Goal: Task Accomplishment & Management: Manage account settings

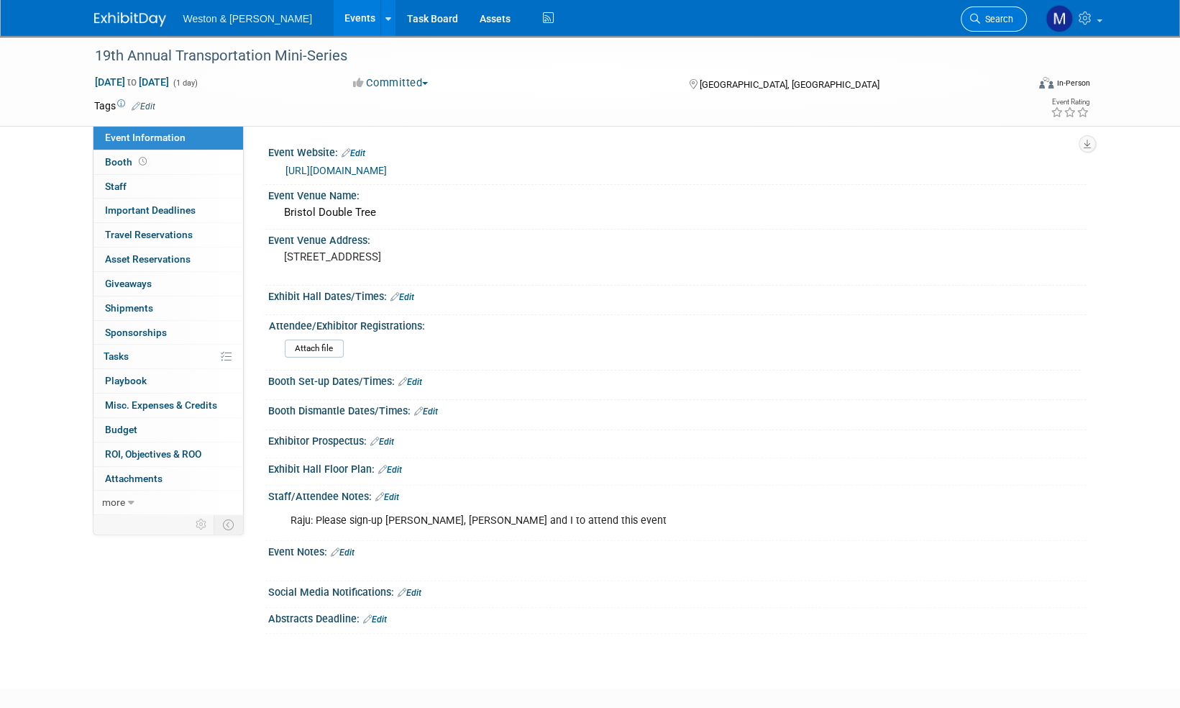
click at [1006, 14] on span "Search" at bounding box center [997, 19] width 33 height 11
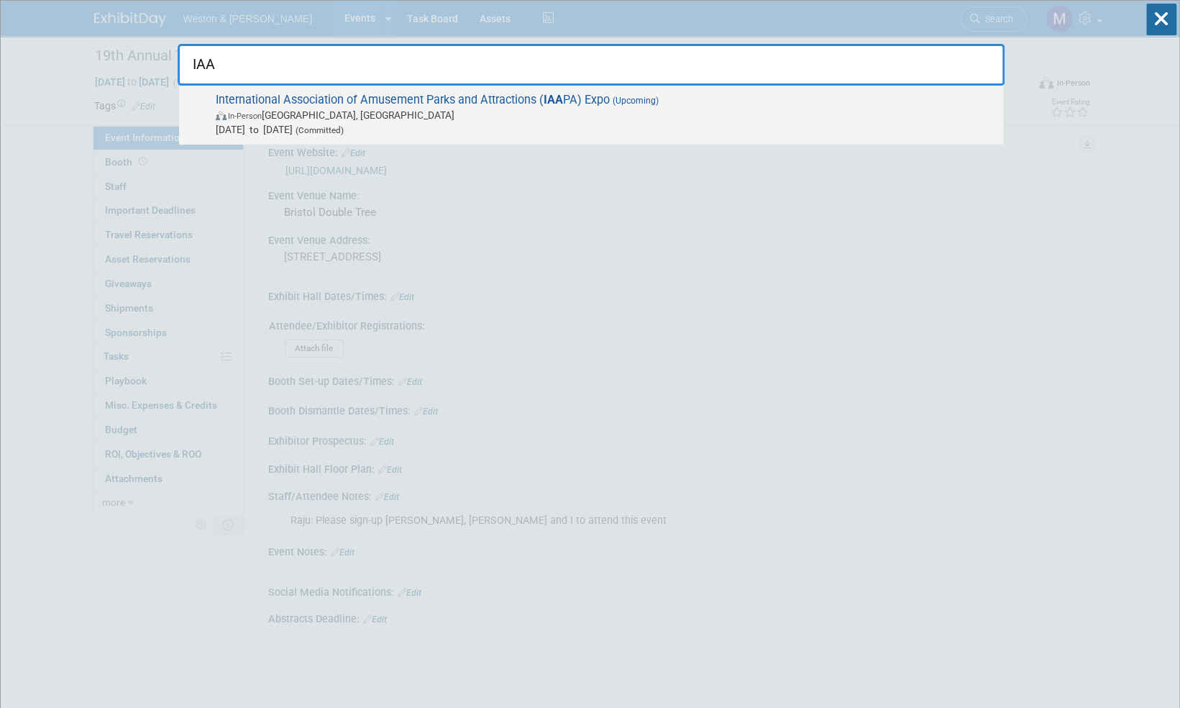
type input "IAA"
click at [434, 102] on span "International Association of Amusement Parks and Attractions ( IAA PA) Expo (Up…" at bounding box center [603, 115] width 785 height 44
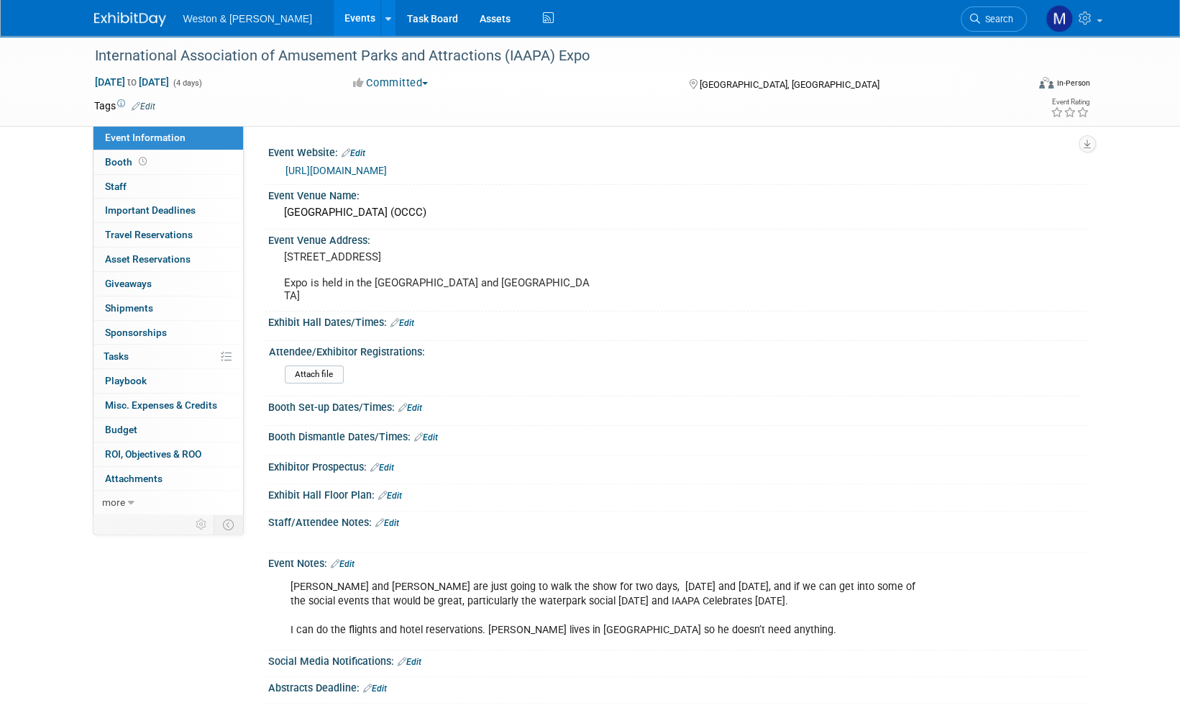
click at [122, 19] on img at bounding box center [130, 19] width 72 height 14
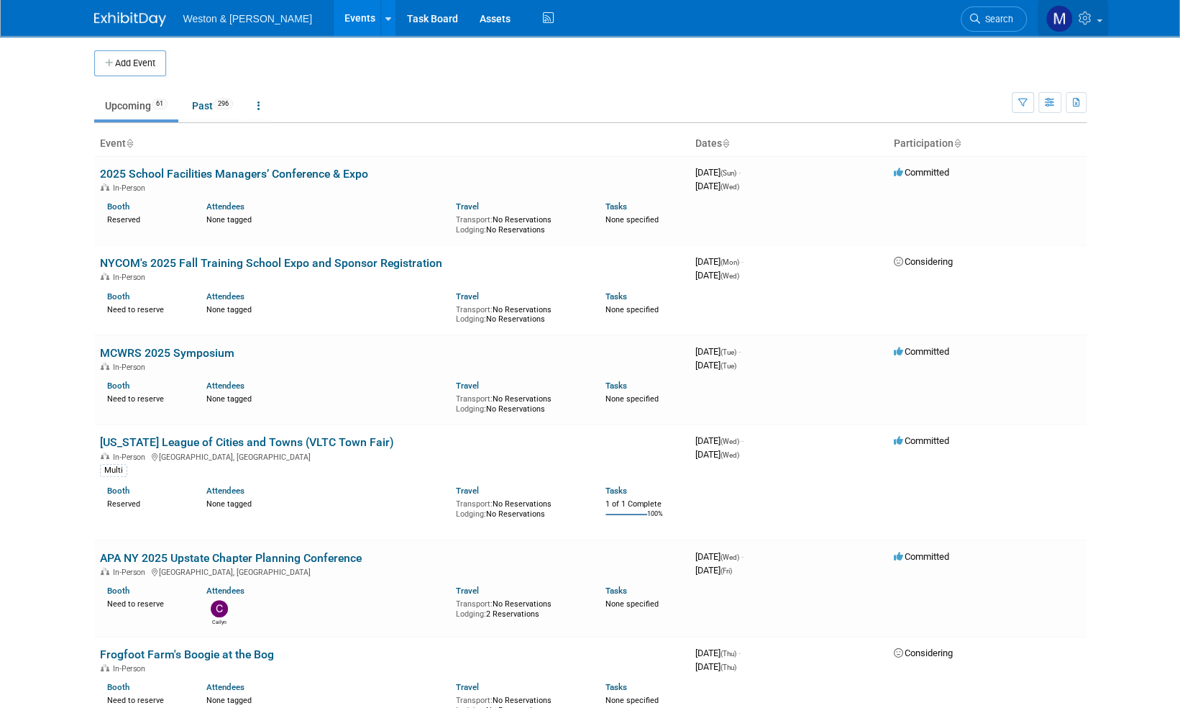
click at [1097, 19] on span at bounding box center [1100, 20] width 6 height 3
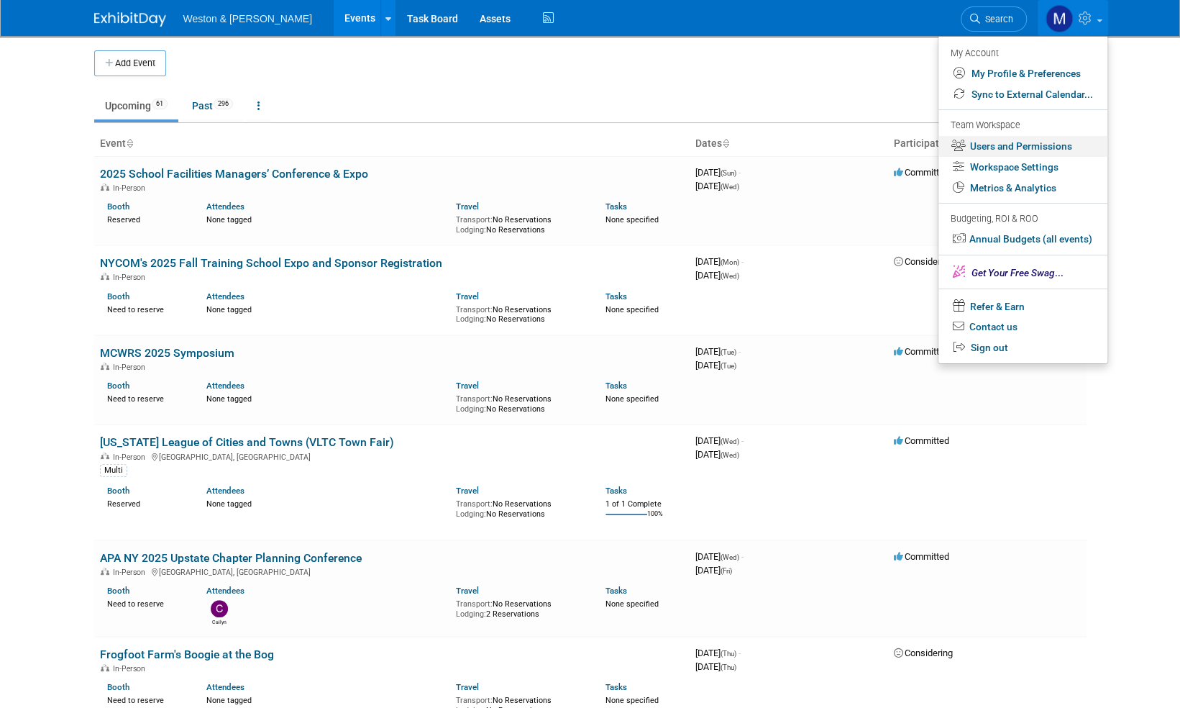
click at [1032, 143] on link "Users and Permissions" at bounding box center [1023, 146] width 169 height 21
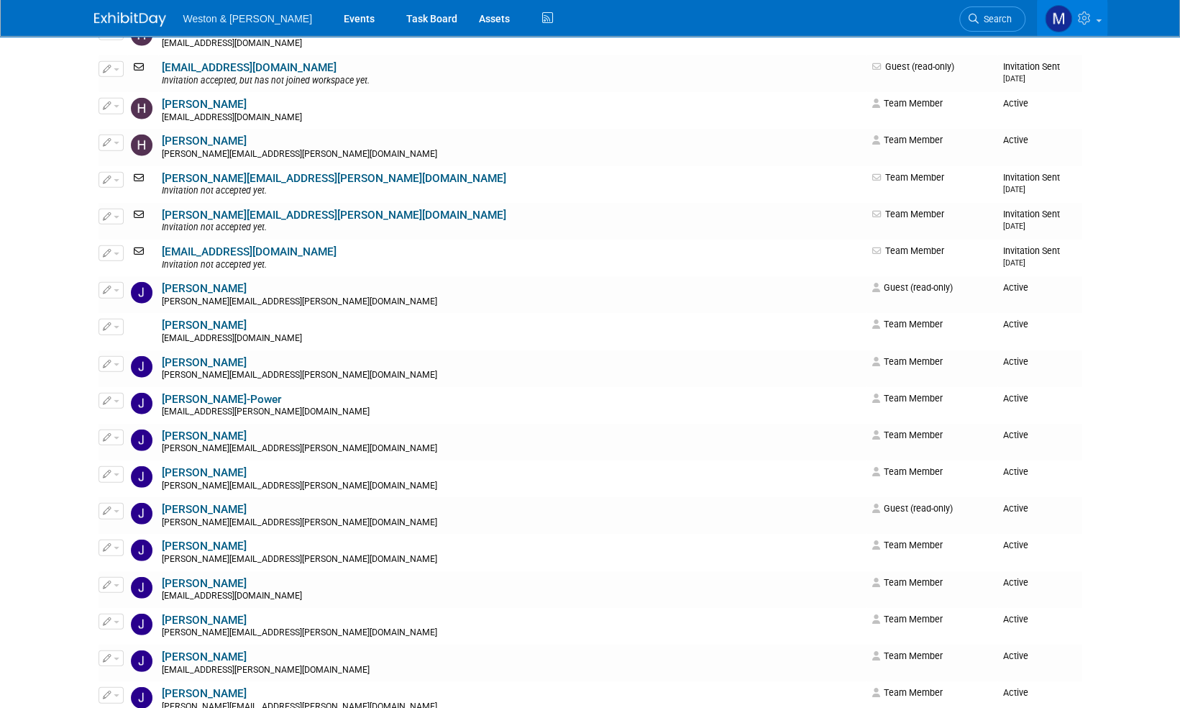
scroll to position [2014, 0]
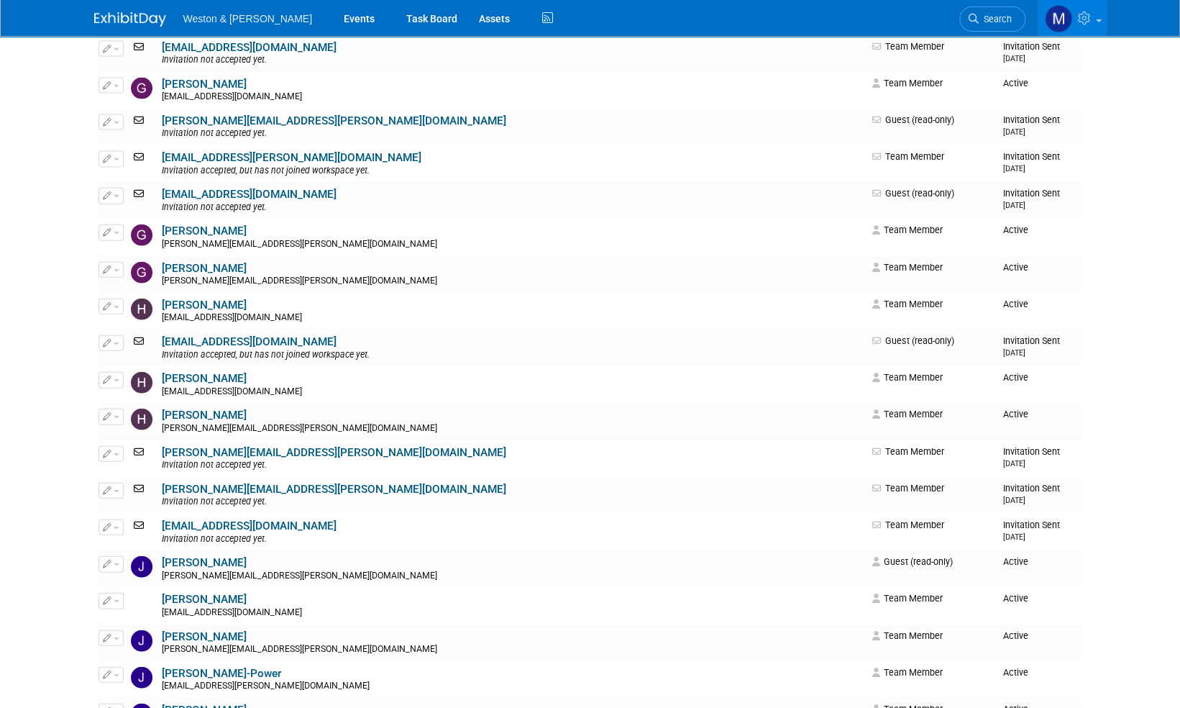
click at [1099, 22] on link at bounding box center [1072, 18] width 70 height 36
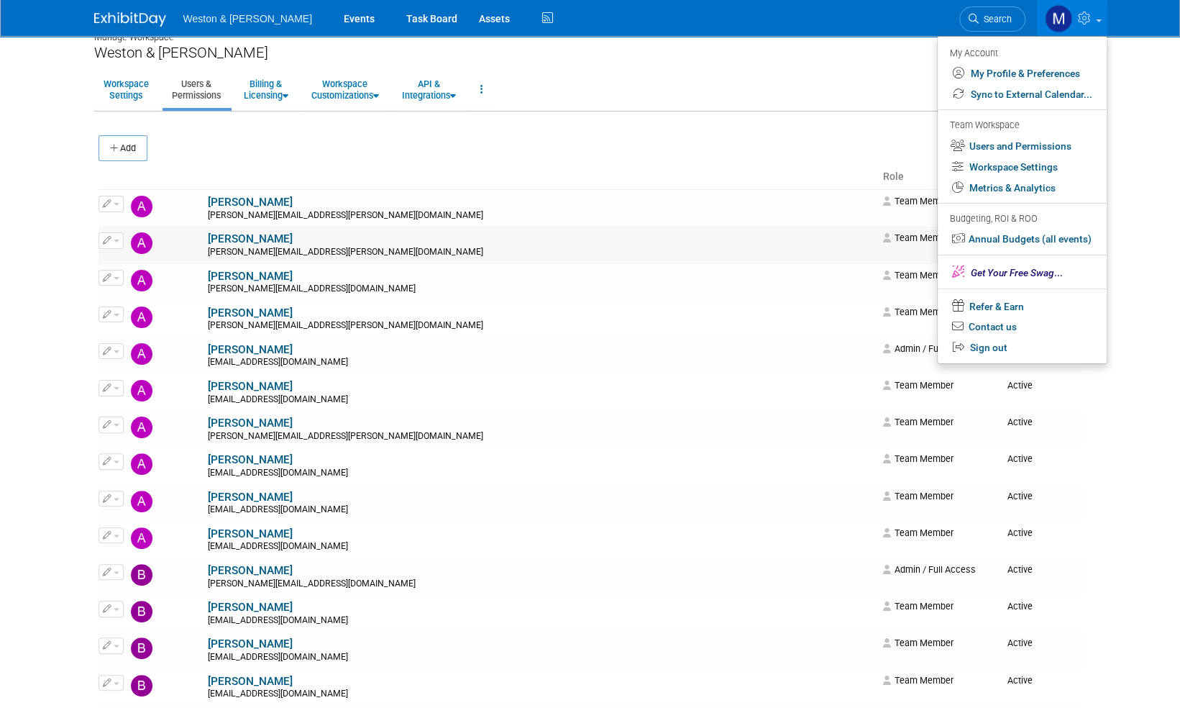
scroll to position [0, 0]
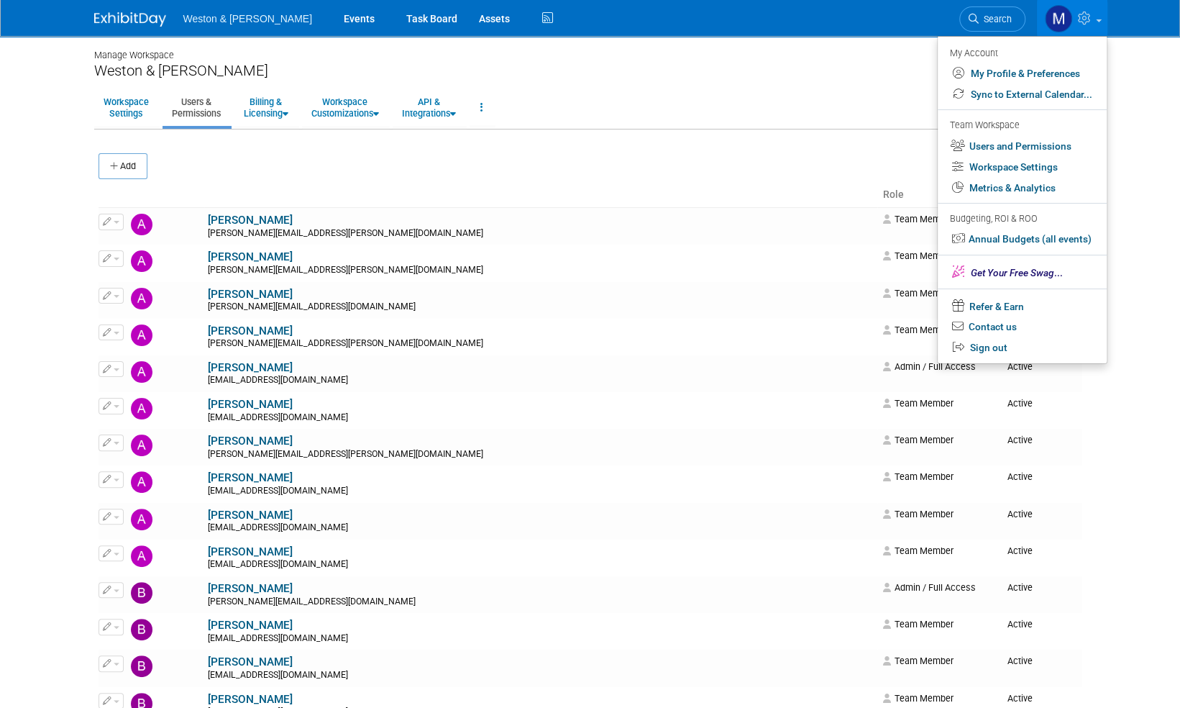
click at [127, 165] on button "Add" at bounding box center [123, 166] width 49 height 26
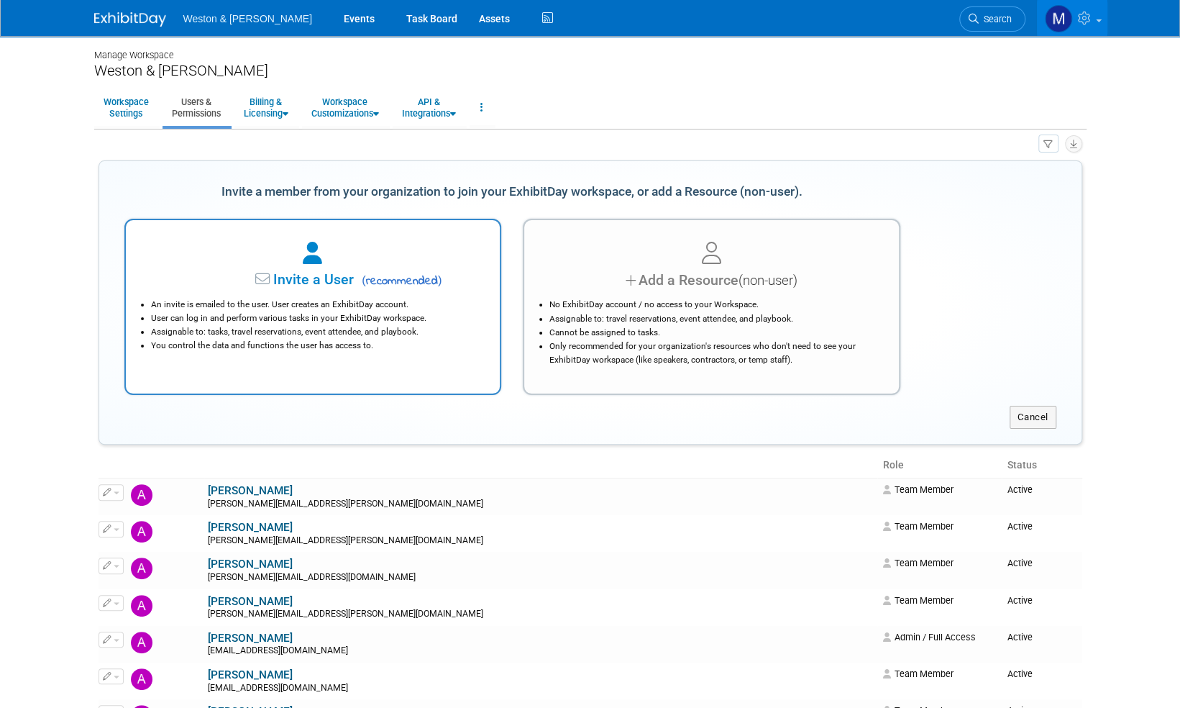
click at [322, 281] on span "Invite a User" at bounding box center [268, 279] width 170 height 17
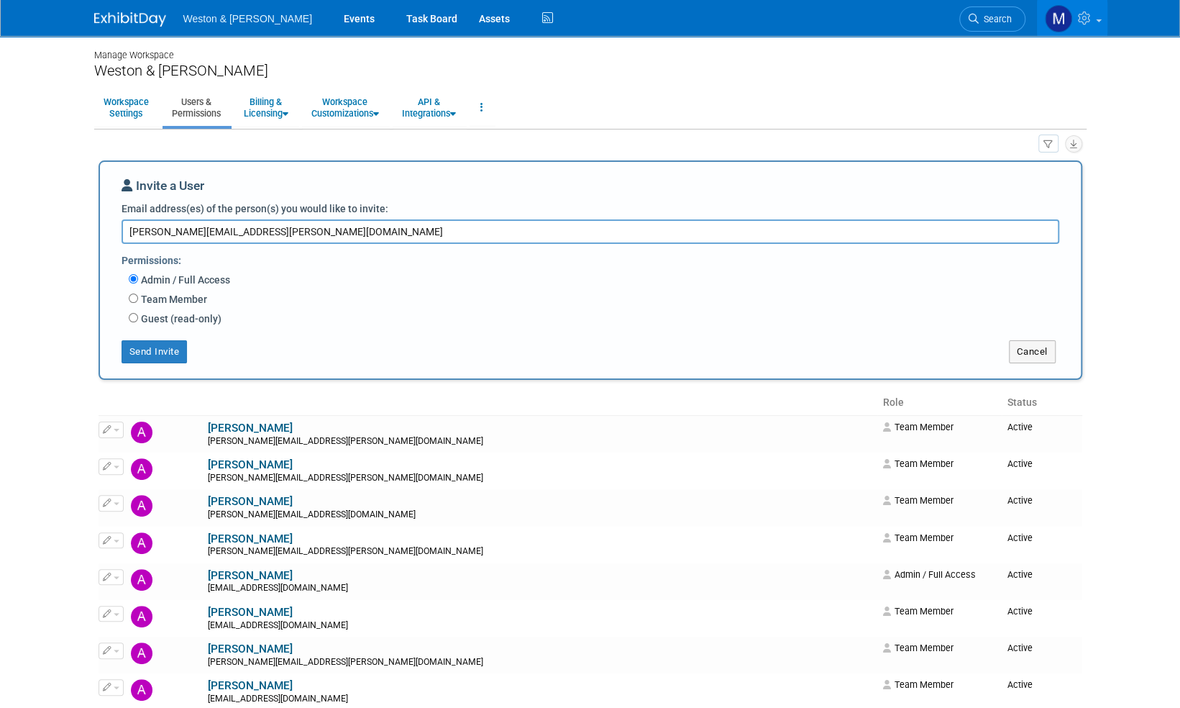
type textarea "jones.brittany@wseinc.com"
click at [132, 296] on input "Team Member" at bounding box center [133, 298] width 9 height 9
radio input "true"
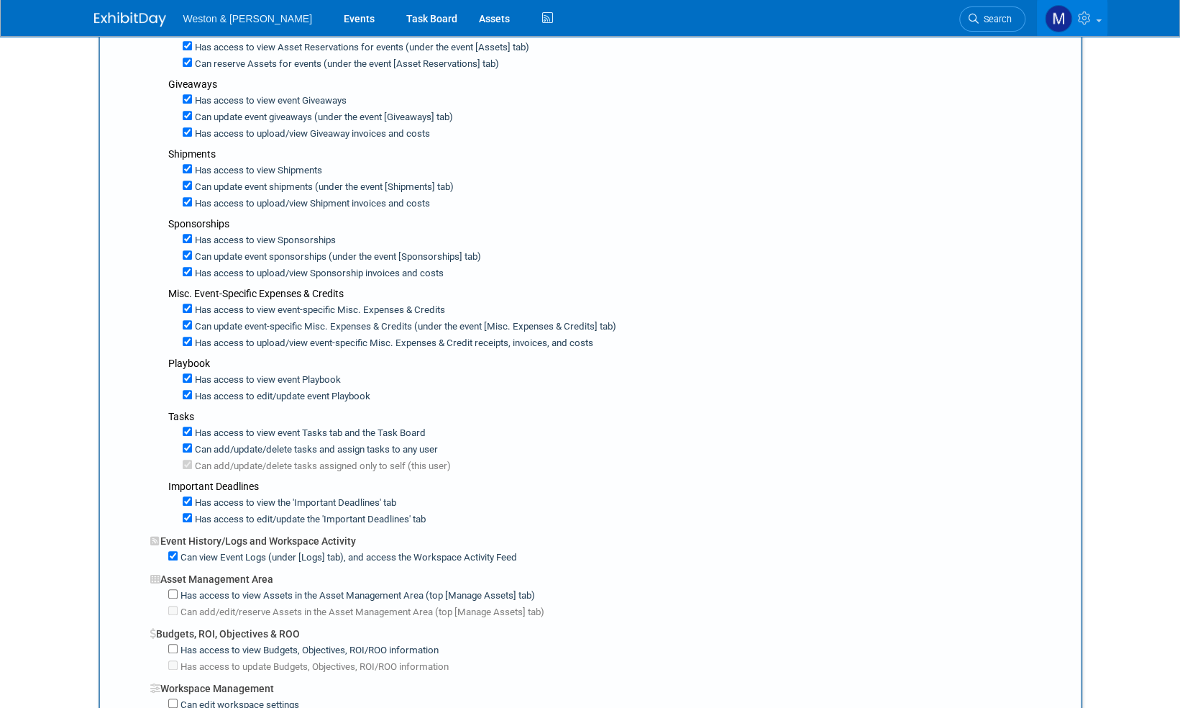
scroll to position [647, 0]
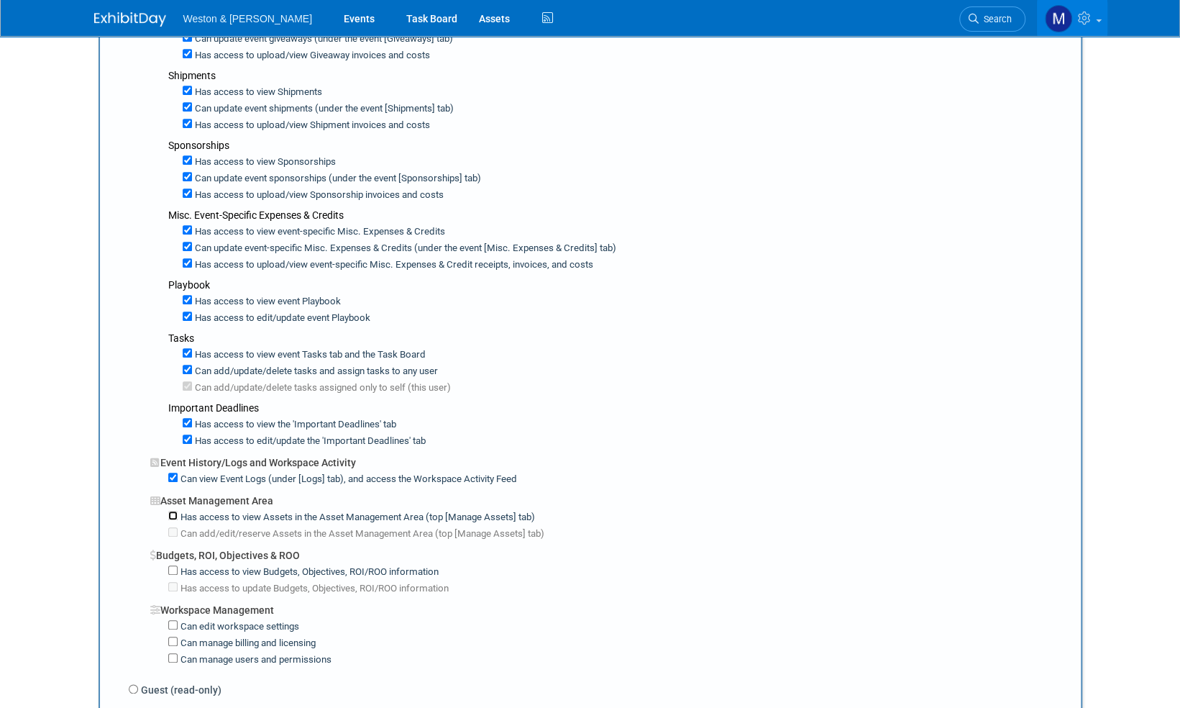
click at [175, 511] on input "Has access to view Assets in the Asset Management Area (top [Manage Assets] tab)" at bounding box center [172, 515] width 9 height 9
checkbox input "true"
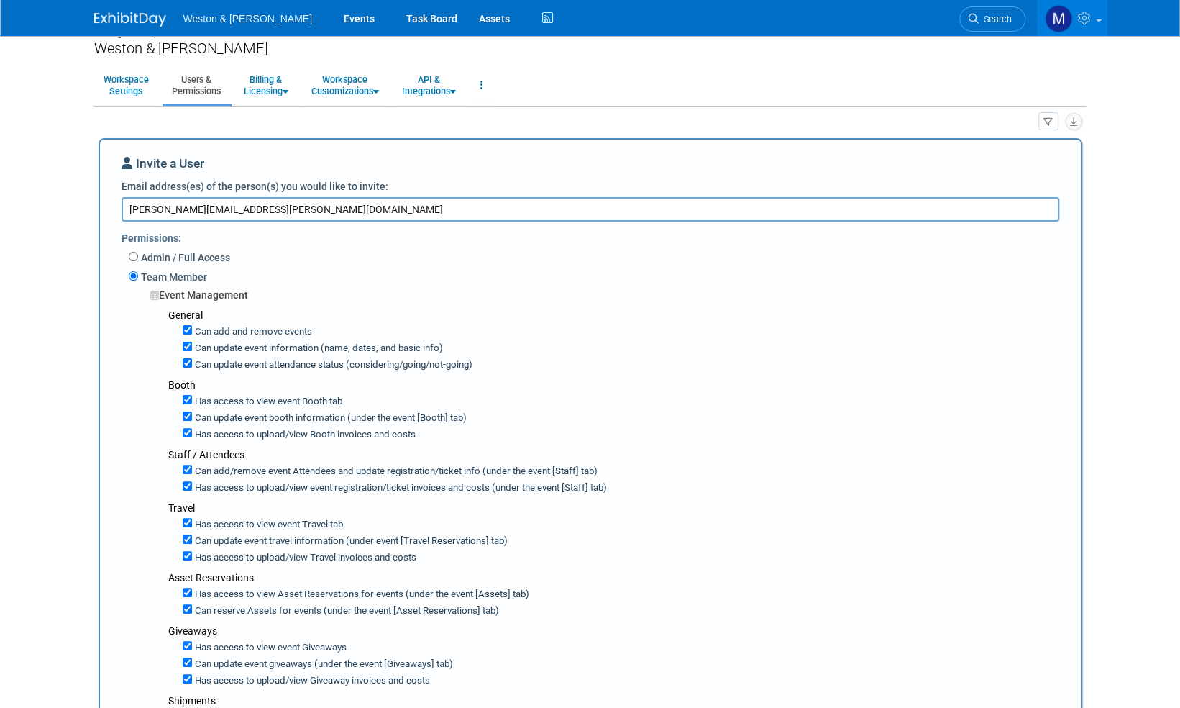
scroll to position [0, 0]
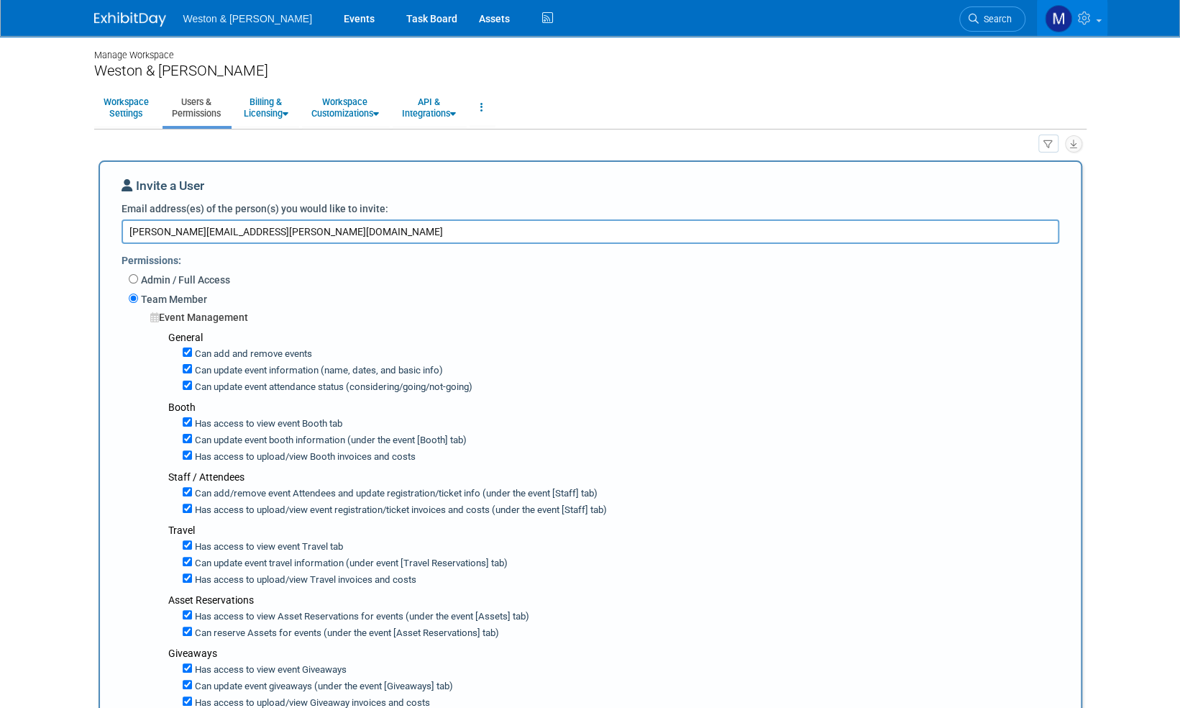
drag, startPoint x: 264, startPoint y: 233, endPoint x: 116, endPoint y: 232, distance: 148.2
paste textarea "Jones.B"
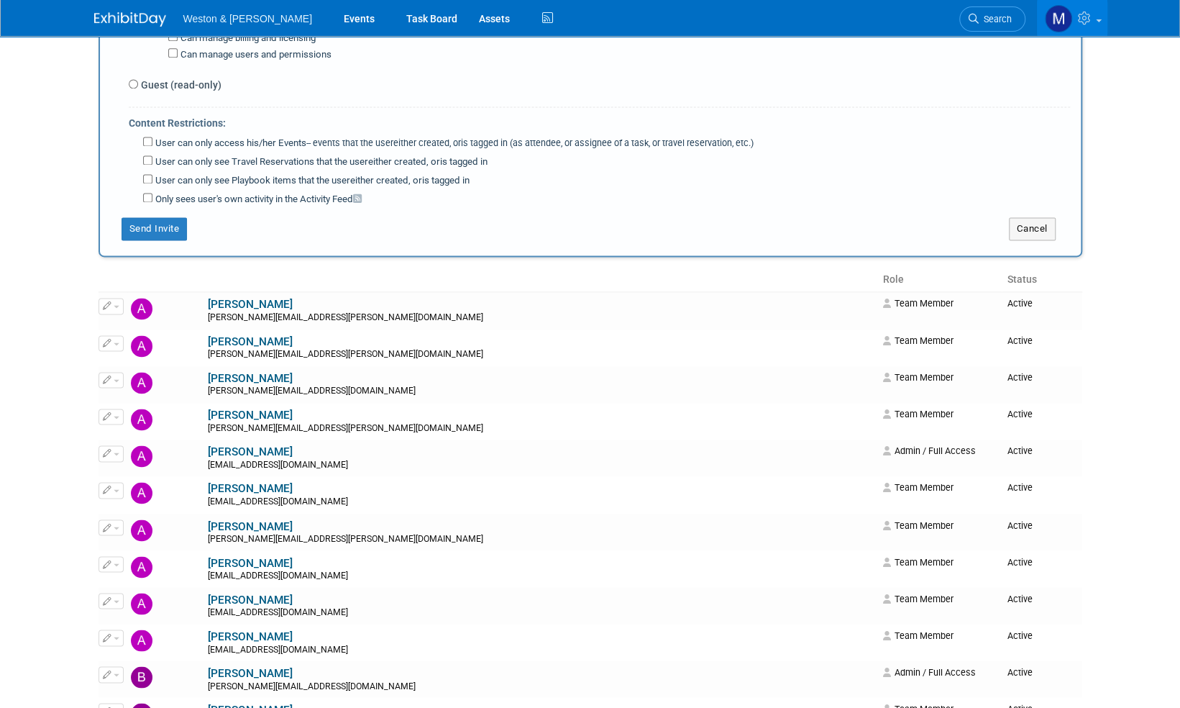
scroll to position [1079, 0]
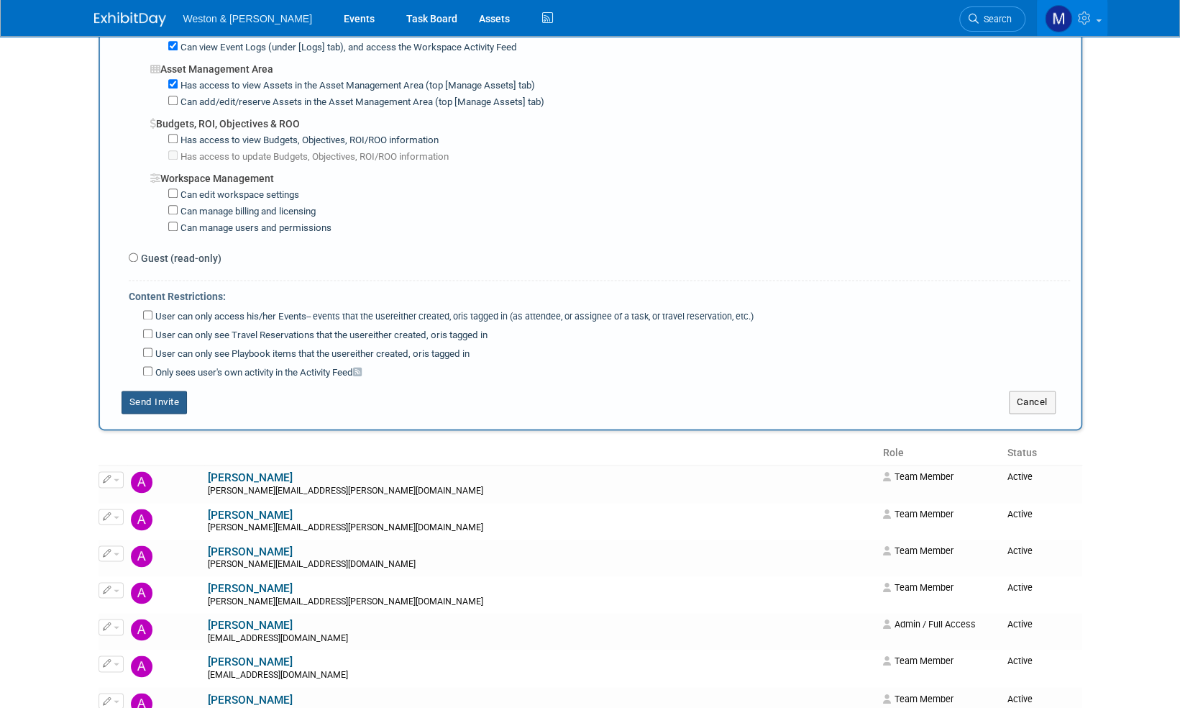
type textarea "Jones.Brittany@wseinc.com"
click at [158, 391] on button "Send Invite" at bounding box center [155, 402] width 66 height 23
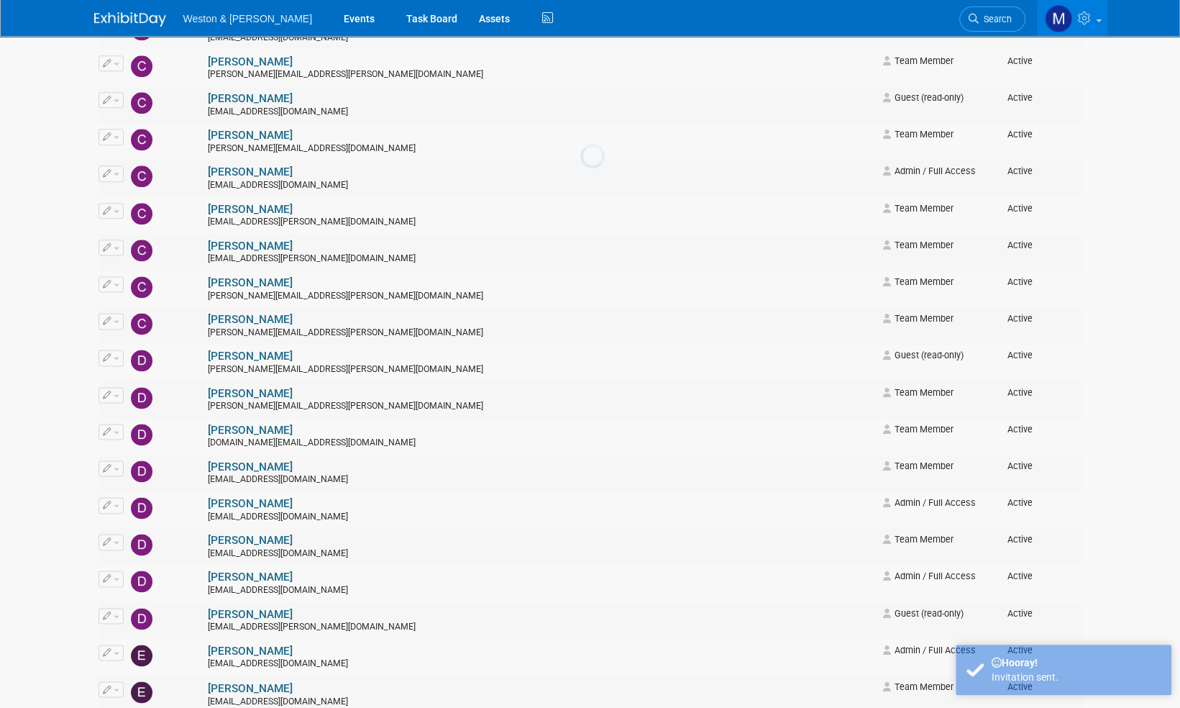
scroll to position [0, 0]
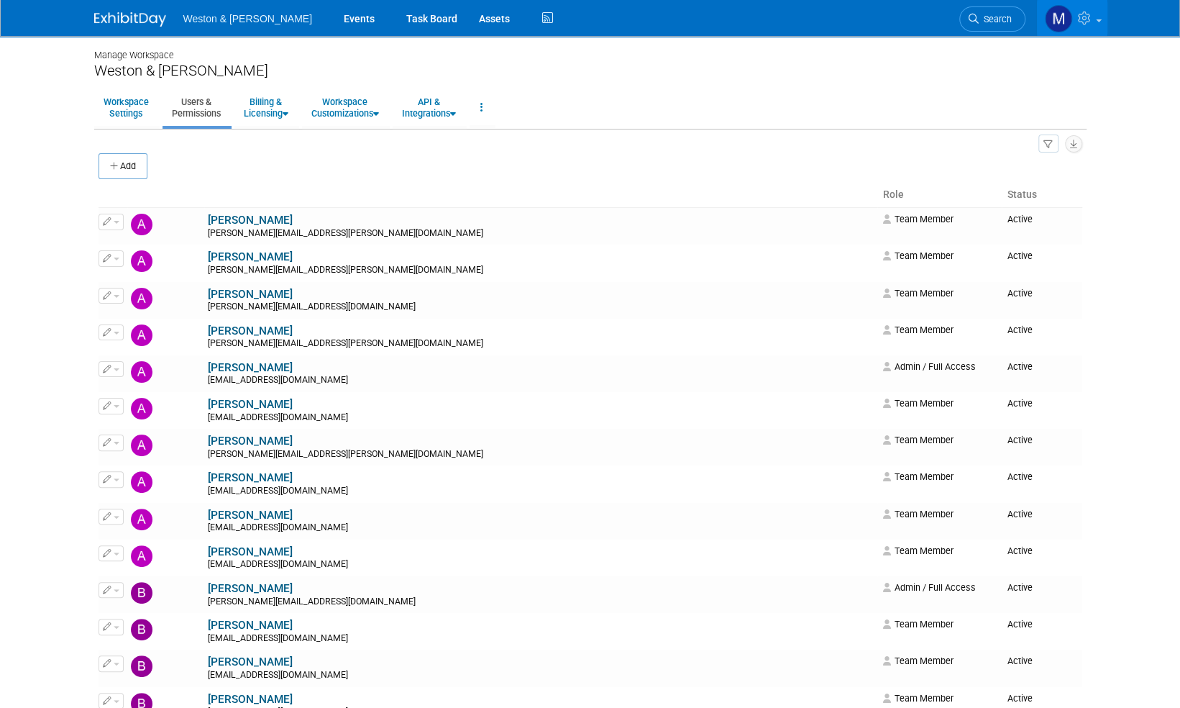
click at [141, 14] on img at bounding box center [130, 19] width 72 height 14
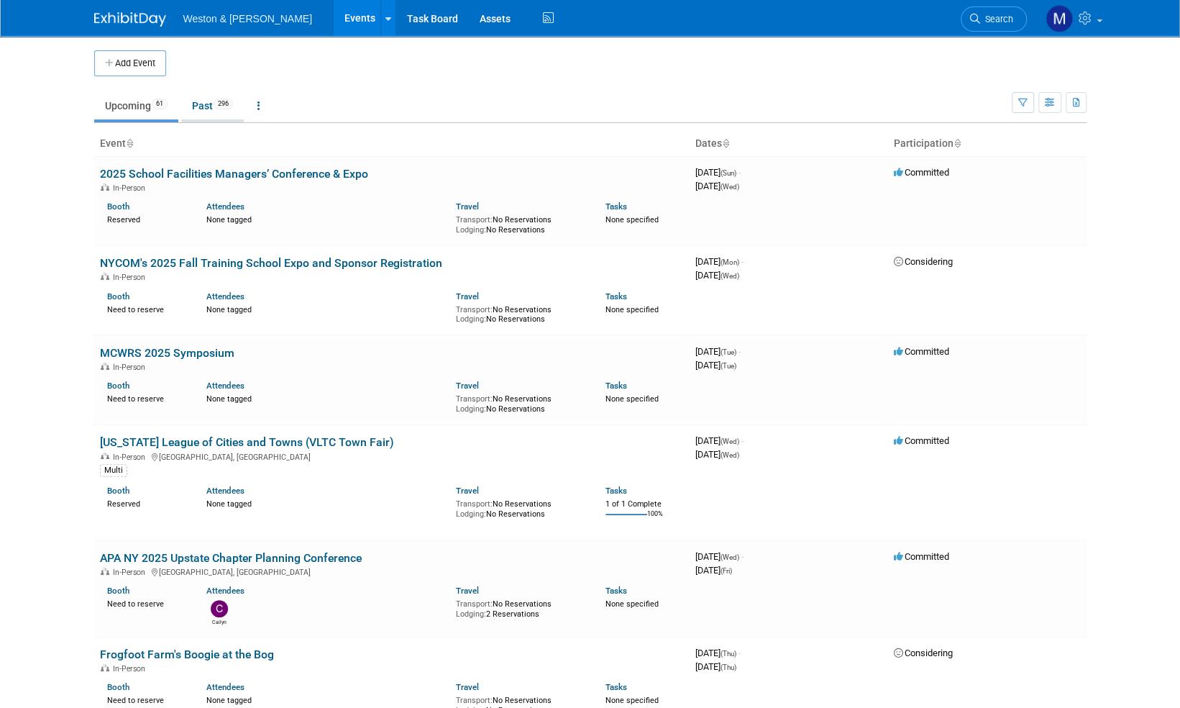
click at [201, 99] on link "Past 296" at bounding box center [212, 105] width 63 height 27
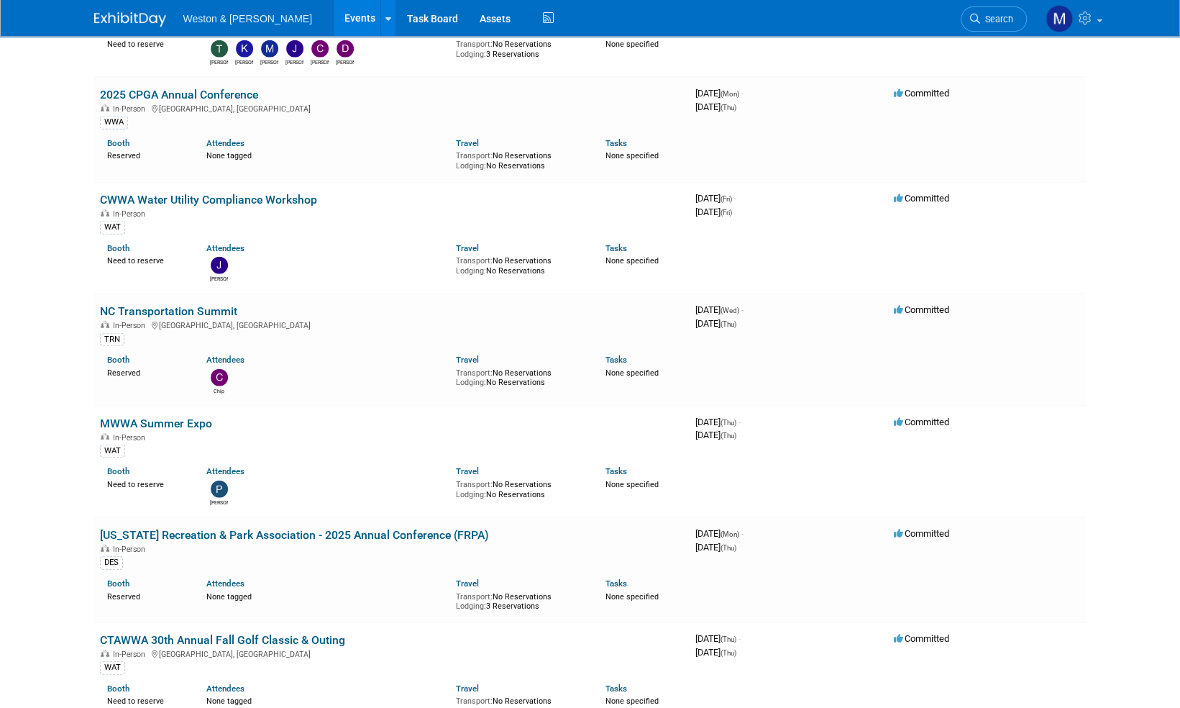
scroll to position [2230, 0]
